Goal: Task Accomplishment & Management: Manage account settings

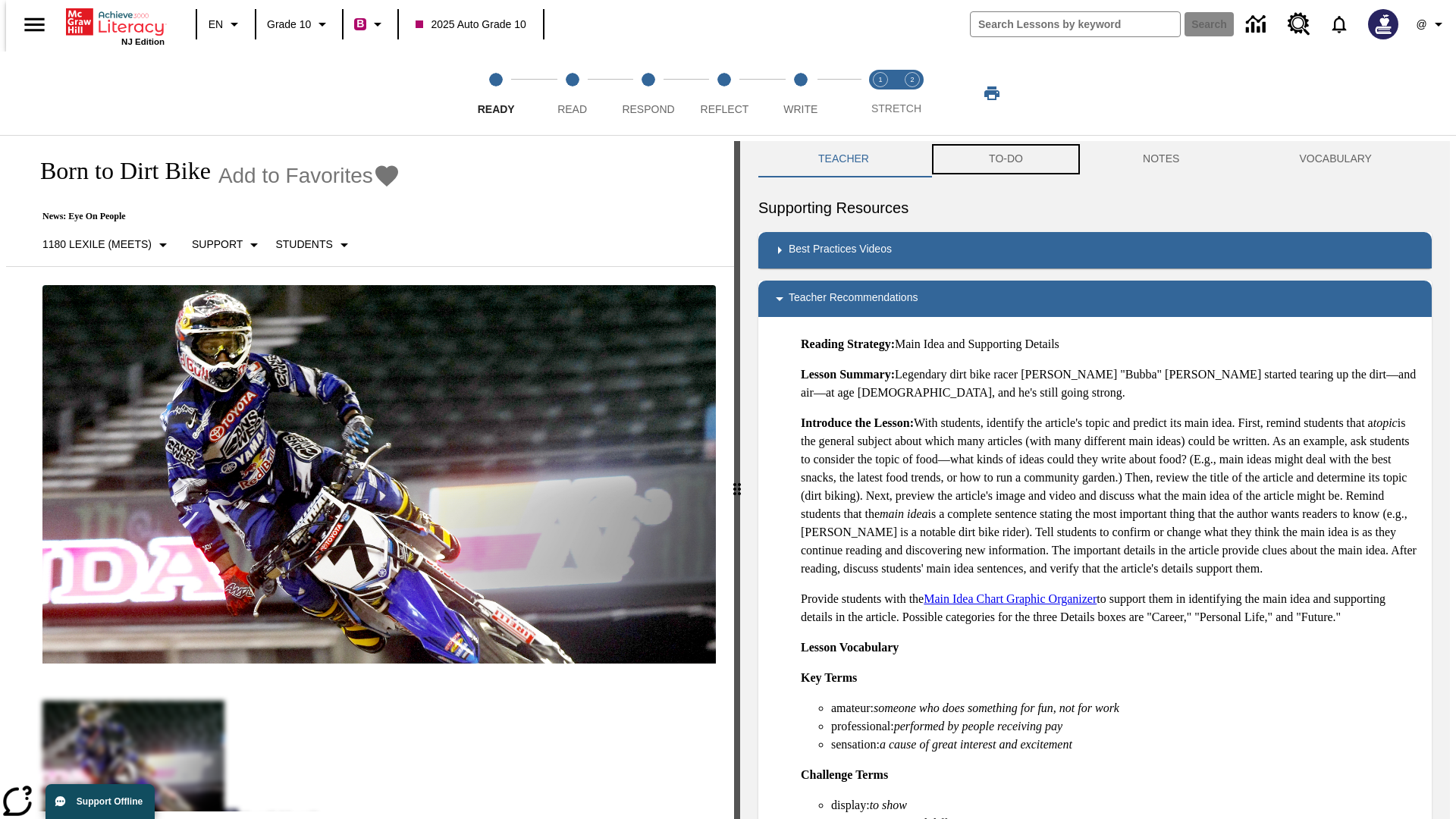
click at [1005, 159] on button "TO-DO" at bounding box center [1006, 159] width 154 height 37
